Goal: Task Accomplishment & Management: Manage account settings

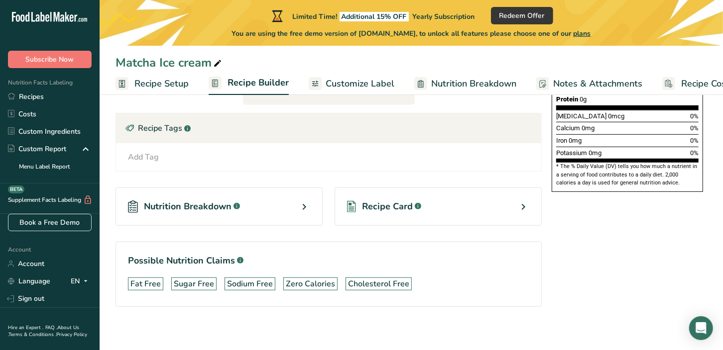
scroll to position [272, 0]
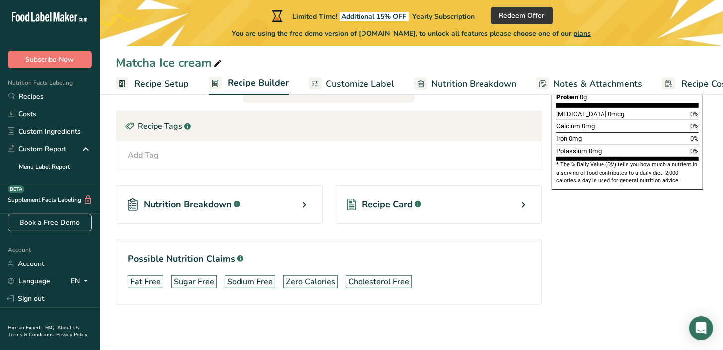
click at [305, 177] on div "Nutrition Breakdown .a-a{fill:#347362;}.b-a{fill:#fff;} Recipe Card .a-a{fill:#…" at bounding box center [328, 205] width 426 height 70
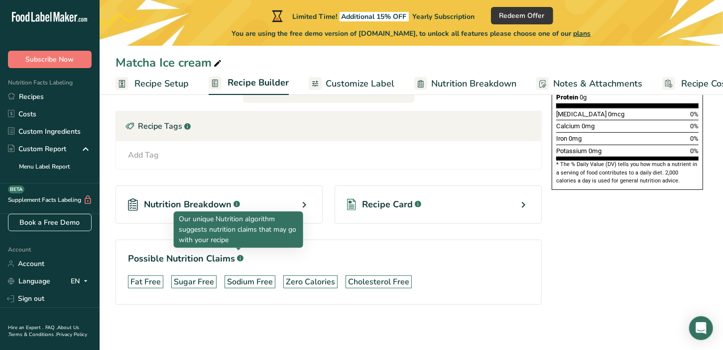
click at [303, 166] on div "Add Tag Standard Tags Custom Tags Source of Antioxidants [MEDICAL_DATA] Effect …" at bounding box center [328, 155] width 425 height 28
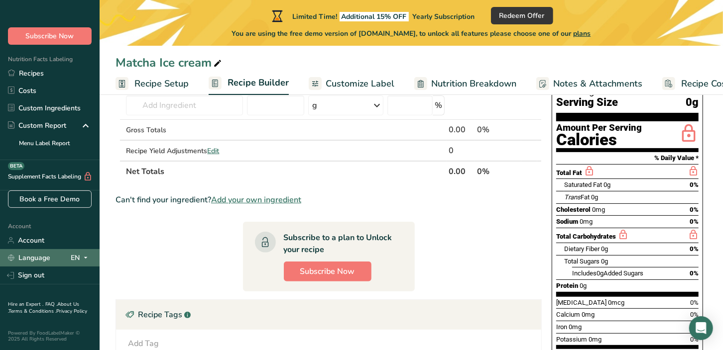
scroll to position [199, 0]
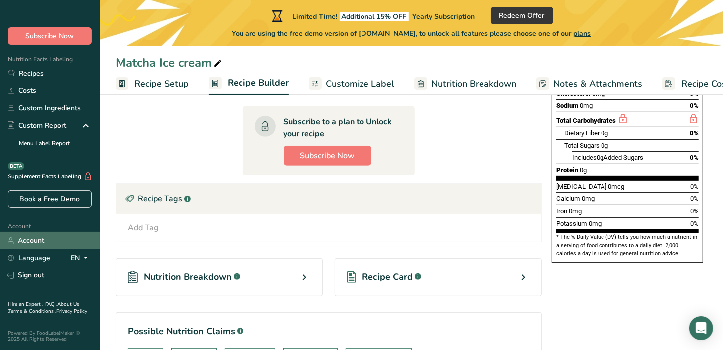
click at [53, 233] on link "Account" at bounding box center [50, 240] width 100 height 17
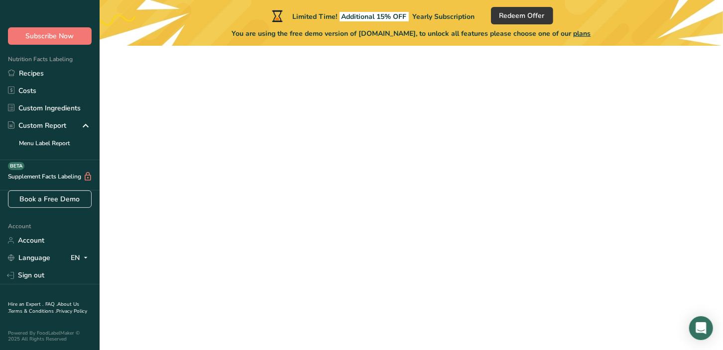
scroll to position [46, 0]
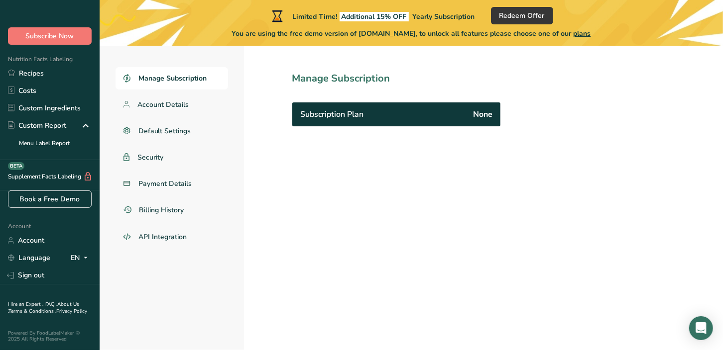
click at [188, 75] on span "Manage Subscription" at bounding box center [172, 78] width 68 height 10
click at [42, 65] on link "Recipes" at bounding box center [50, 73] width 100 height 17
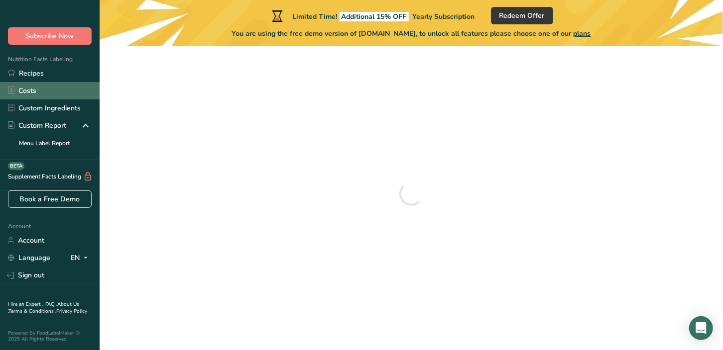
click at [47, 82] on link "Costs" at bounding box center [50, 90] width 100 height 17
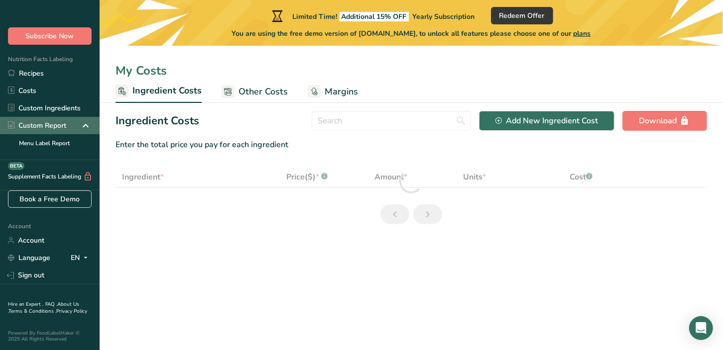
select select "1"
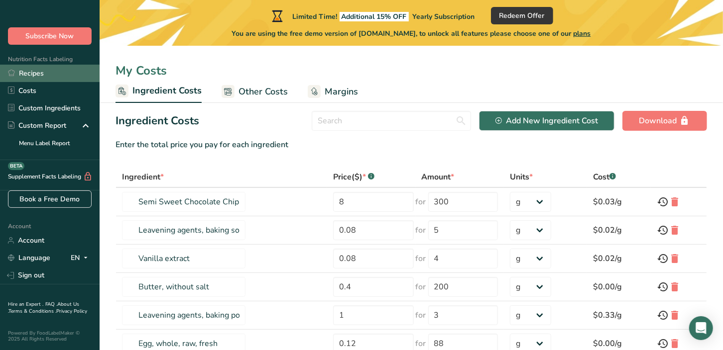
click at [54, 67] on link "Recipes" at bounding box center [50, 73] width 100 height 17
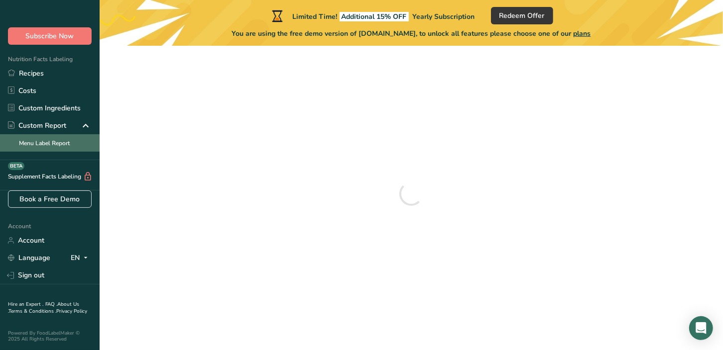
click at [50, 134] on link "Menu Label Report" at bounding box center [50, 142] width 100 height 17
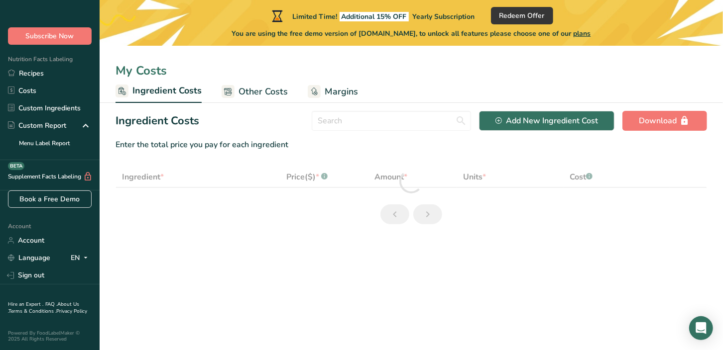
select select "1"
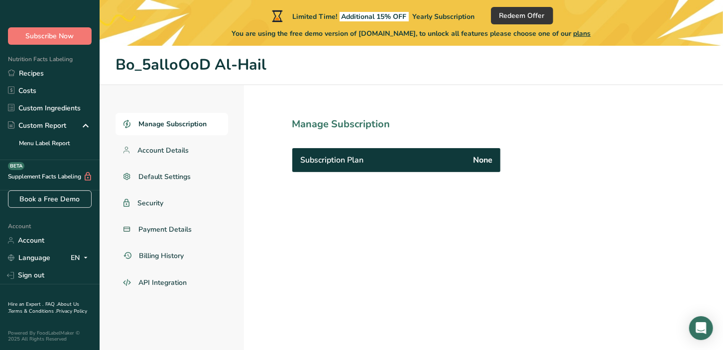
scroll to position [46, 0]
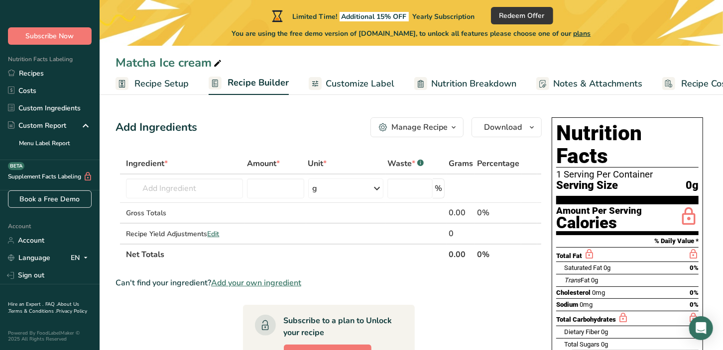
click at [462, 127] on button "Manage Recipe" at bounding box center [416, 127] width 93 height 20
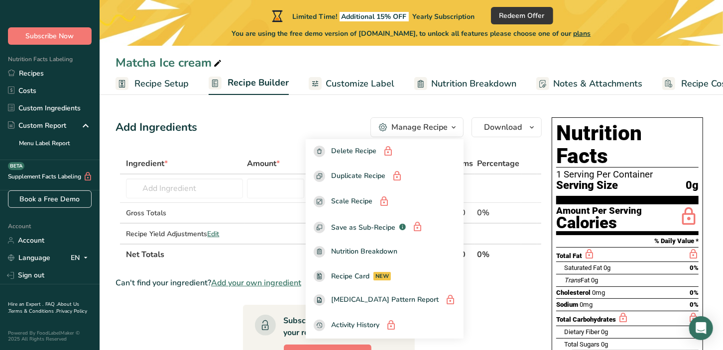
click at [461, 128] on button "Manage Recipe" at bounding box center [416, 127] width 93 height 20
